Goal: Task Accomplishment & Management: Manage account settings

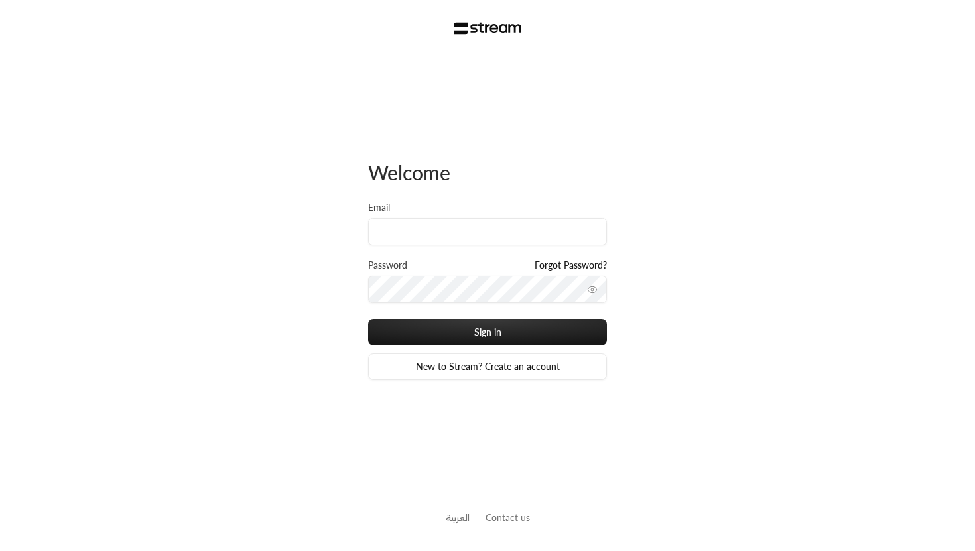
type input "[EMAIL_ADDRESS][DOMAIN_NAME]"
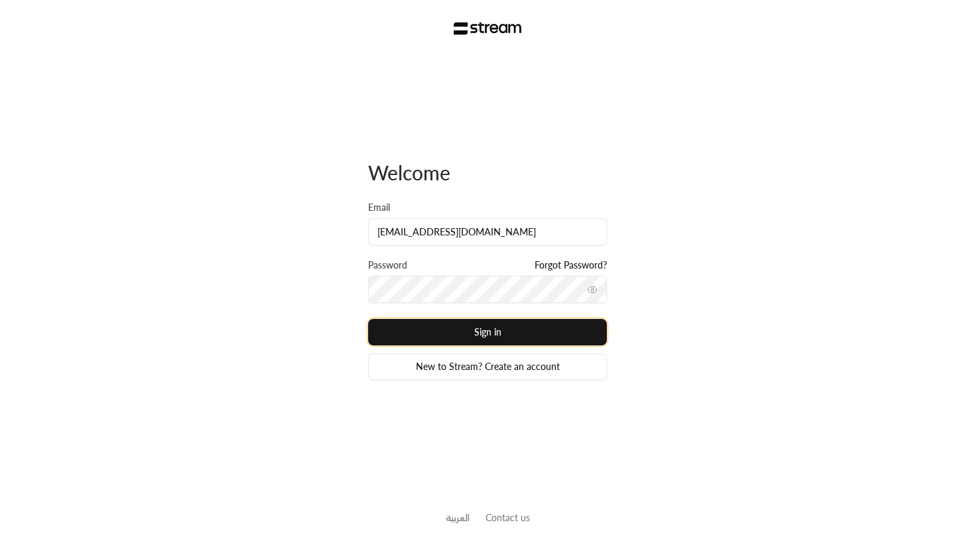
click at [506, 324] on button "Sign in" at bounding box center [487, 332] width 239 height 27
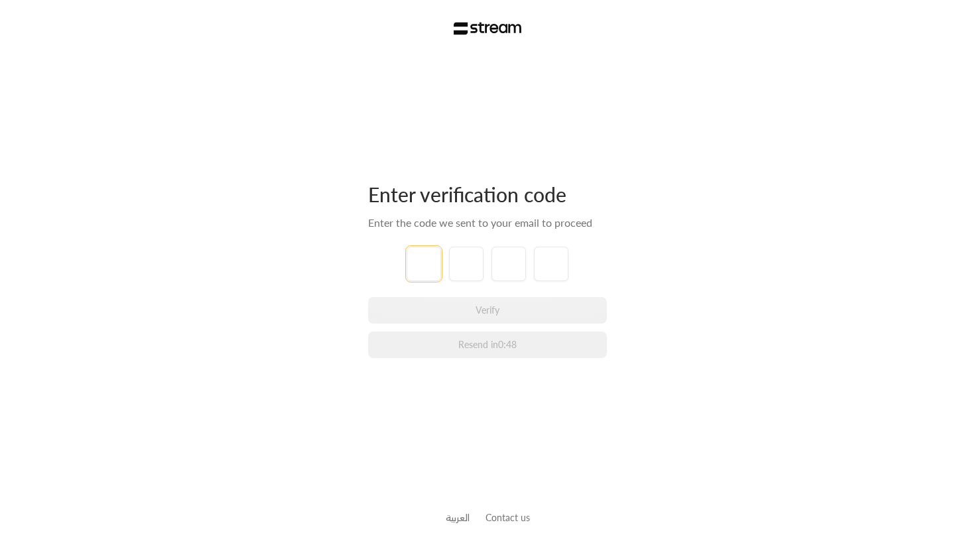
type input "0"
type input "3"
type input "4"
type input "9"
type input "4"
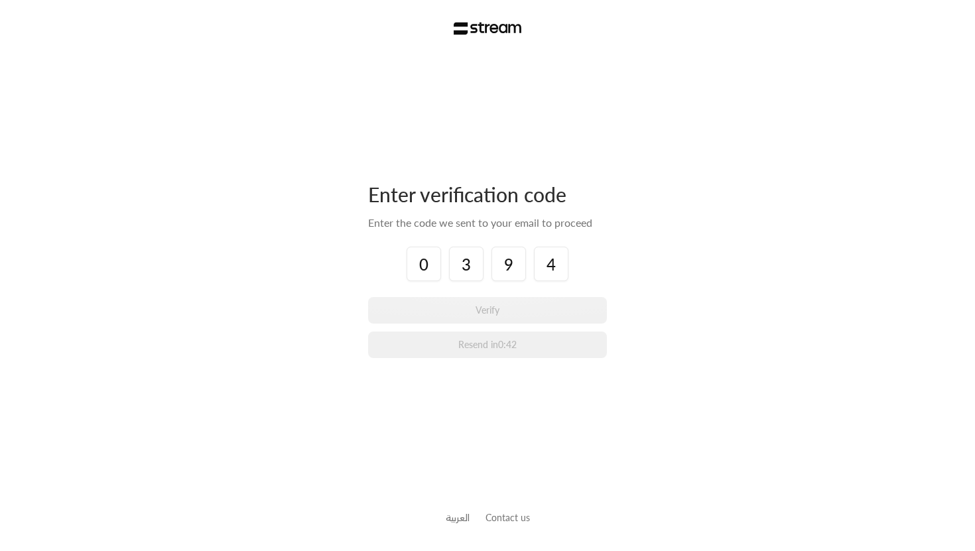
click at [721, 347] on div "Enter verification code Enter the code we sent to your email to proceed 0 3 9 4…" at bounding box center [487, 275] width 975 height 551
